Goal: Task Accomplishment & Management: Use online tool/utility

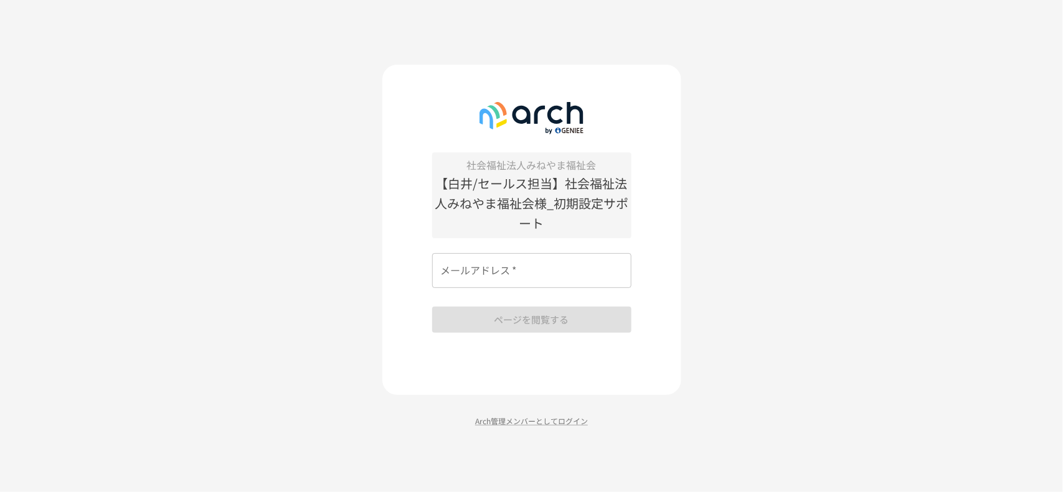
click at [443, 265] on input "メールアドレス   *" at bounding box center [531, 270] width 199 height 35
click at [539, 273] on input "メールアドレス   *" at bounding box center [531, 270] width 199 height 35
type input "*"
click at [445, 277] on input "メールアドレス   *" at bounding box center [531, 270] width 199 height 35
type input "*"
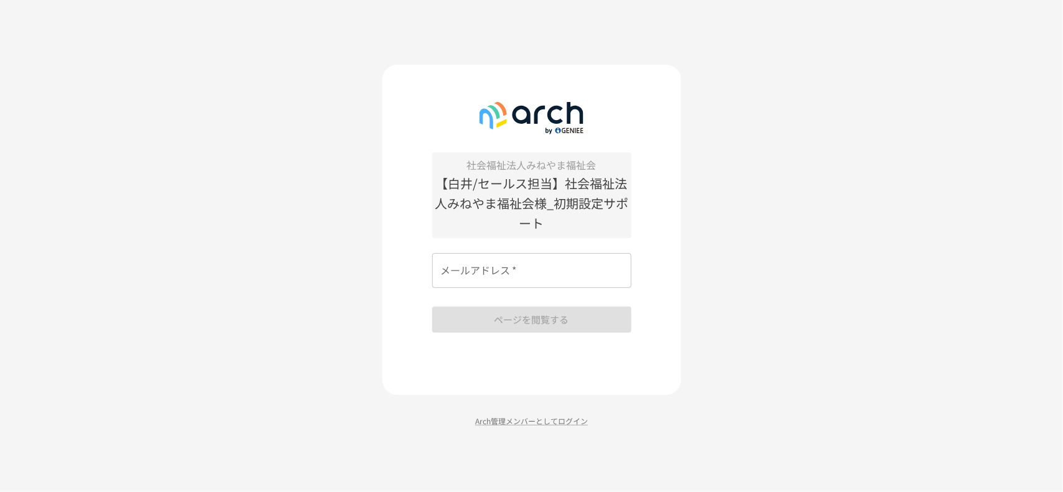
click at [456, 271] on input "メールアドレス   *" at bounding box center [531, 270] width 199 height 35
click at [471, 266] on input "メールアドレス   *" at bounding box center [531, 270] width 199 height 35
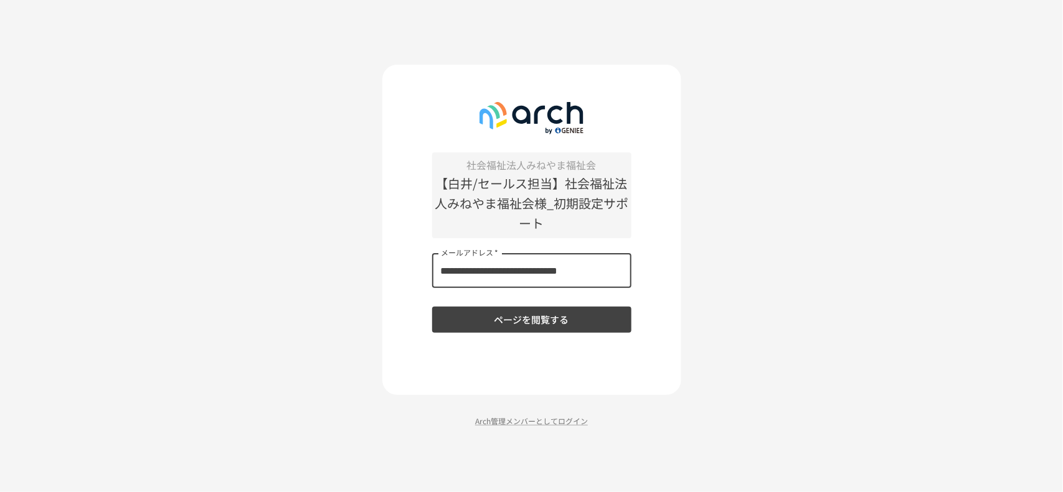
type input "**********"
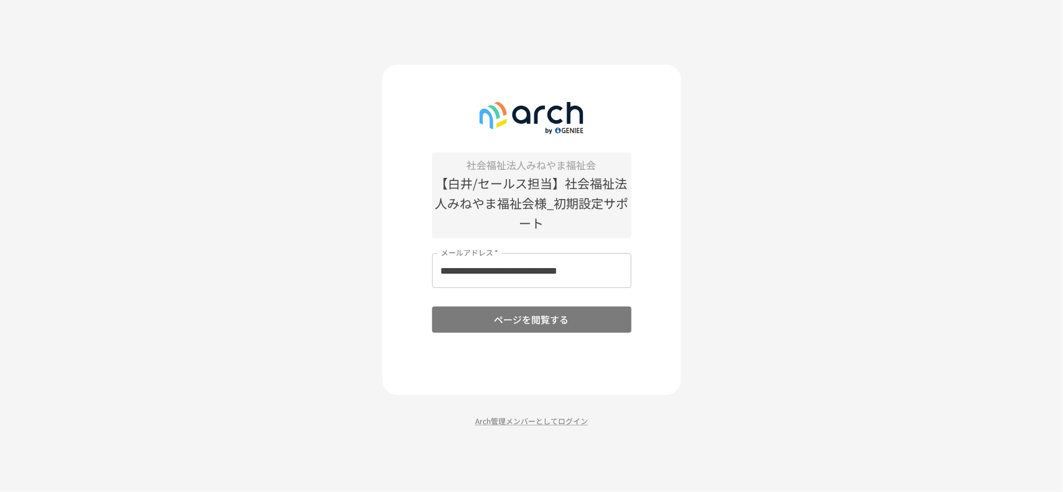
click at [523, 322] on button "ページを閲覧する" at bounding box center [531, 320] width 199 height 26
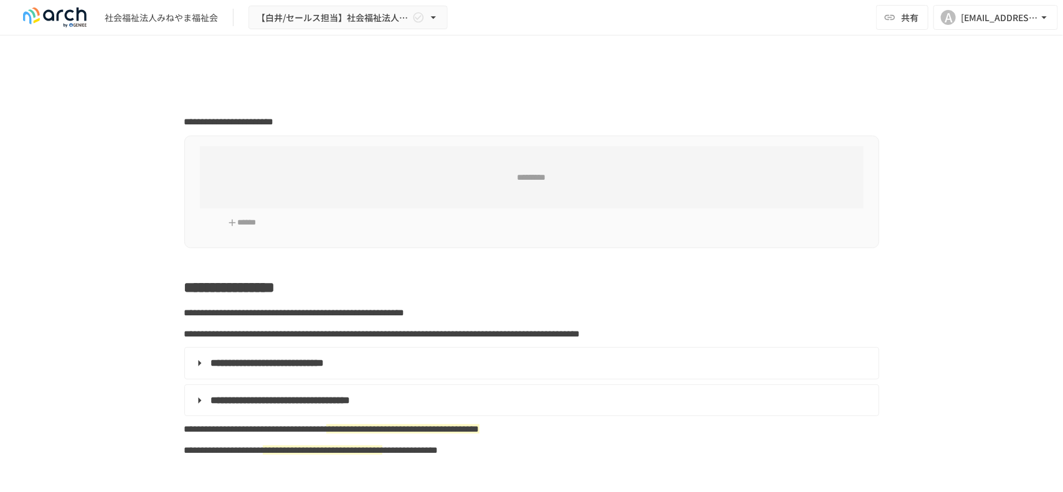
type input "**********"
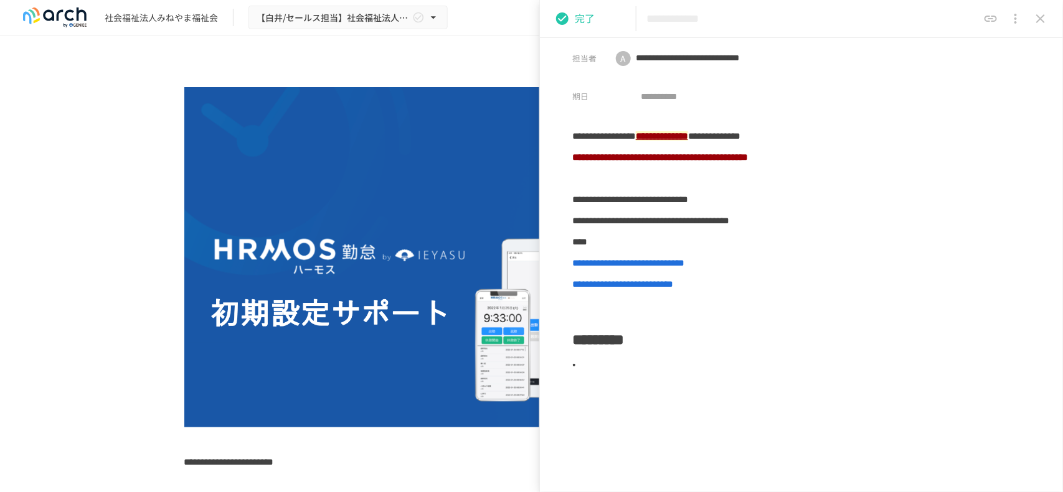
scroll to position [11, 0]
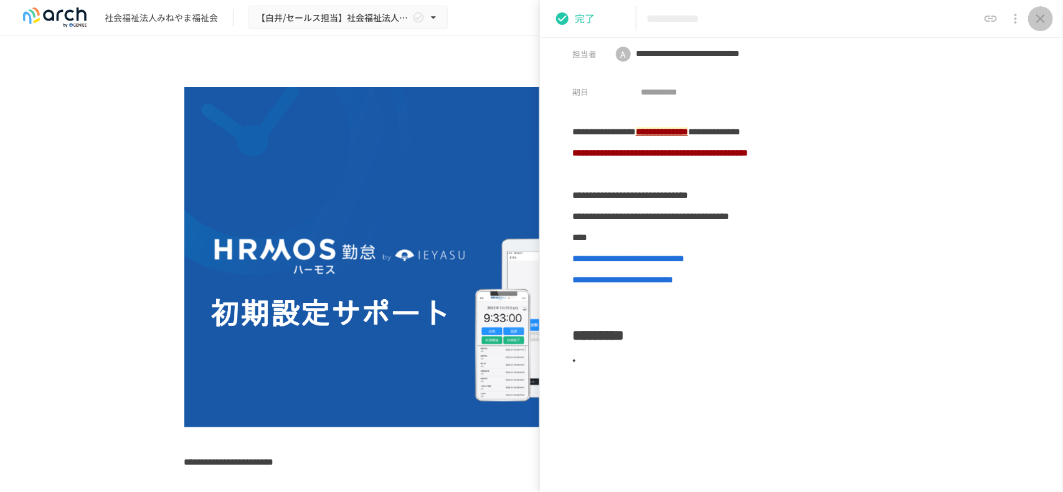
click at [1035, 22] on icon "close drawer" at bounding box center [1040, 18] width 15 height 15
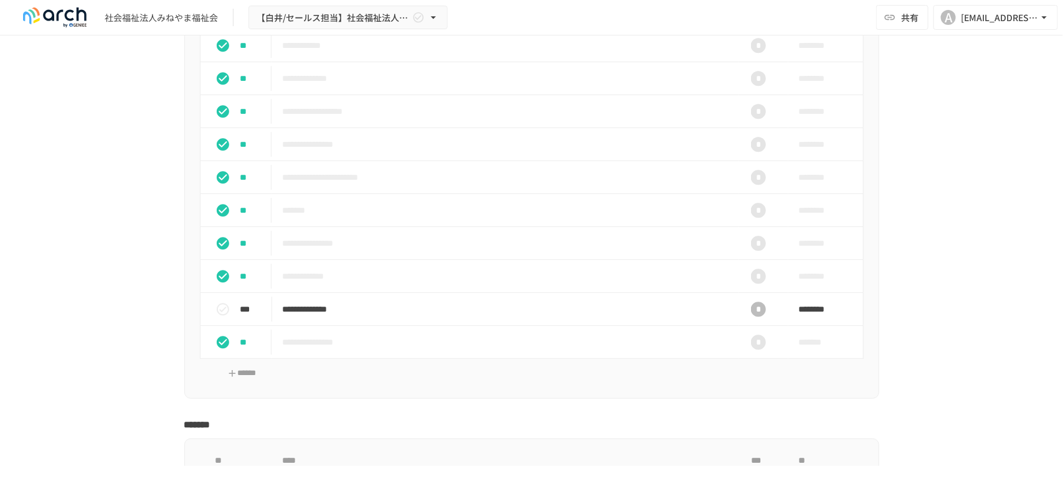
scroll to position [1443, 0]
